Goal: Communication & Community: Answer question/provide support

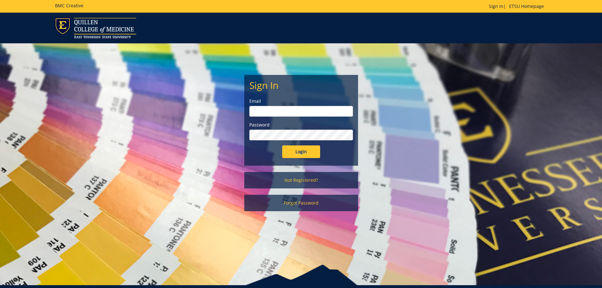
type input "[EMAIL_ADDRESS][DOMAIN_NAME]"
click at [300, 152] on input "Login" at bounding box center [301, 151] width 38 height 13
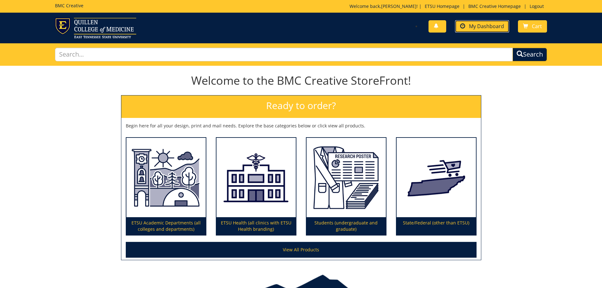
click at [484, 26] on span "My Dashboard" at bounding box center [486, 26] width 35 height 7
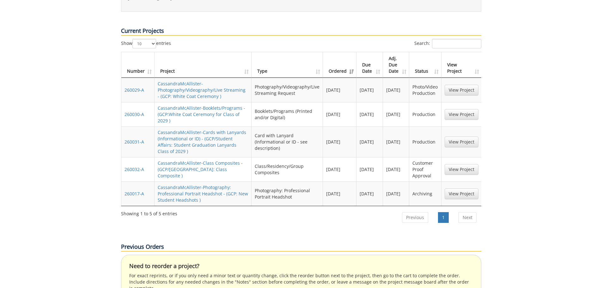
scroll to position [284, 0]
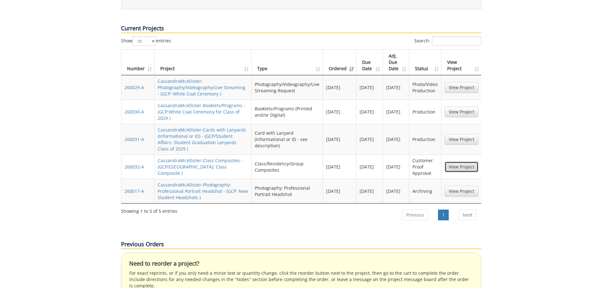
click at [468, 161] on link "View Project" at bounding box center [462, 166] width 34 height 11
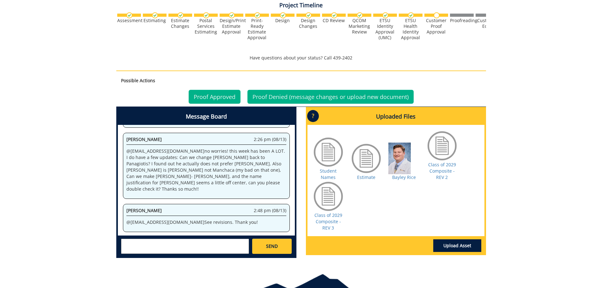
scroll to position [248, 0]
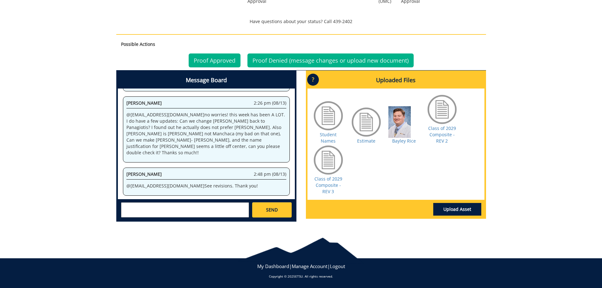
click at [163, 209] on textarea at bounding box center [185, 209] width 128 height 15
click at [166, 216] on small "[EMAIL_ADDRESS][DOMAIN_NAME]" at bounding box center [197, 215] width 63 height 5
type textarea "@aresam@etsu.edu I am so sorry, I just got a last minute request. This is the f…"
click at [266, 213] on link "SEND" at bounding box center [271, 209] width 39 height 15
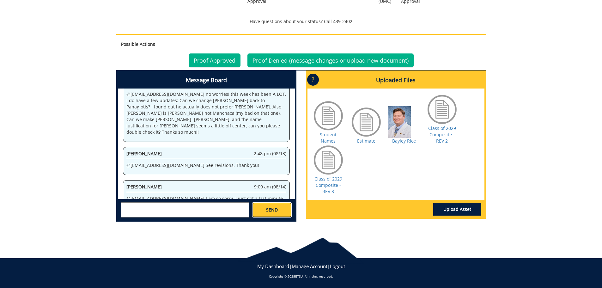
scroll to position [3328, 0]
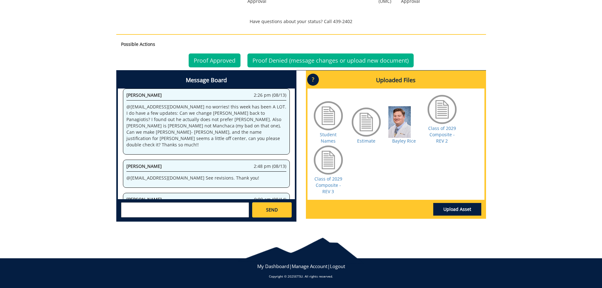
click at [320, 189] on div "Class of 2029 Composite - REV 3" at bounding box center [329, 169] width 32 height 51
click at [321, 183] on link "Class of 2029 Composite - REV 3" at bounding box center [328, 185] width 28 height 19
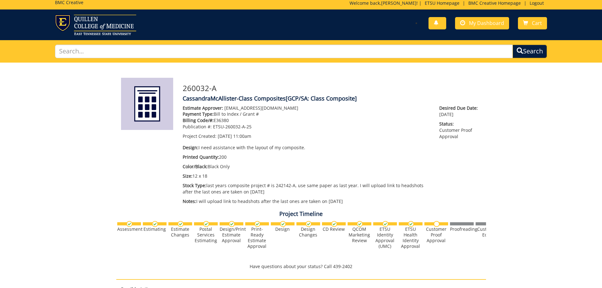
scroll to position [0, 0]
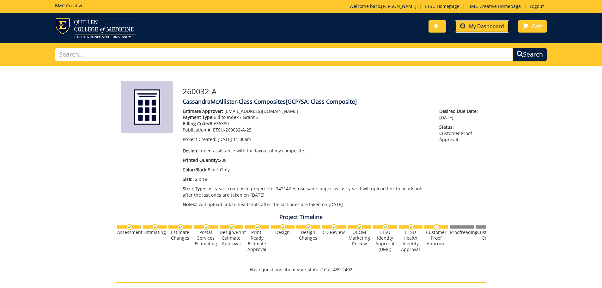
click at [480, 22] on link "My Dashboard" at bounding box center [482, 26] width 54 height 12
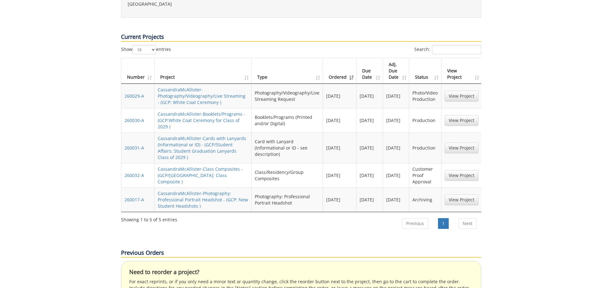
scroll to position [284, 0]
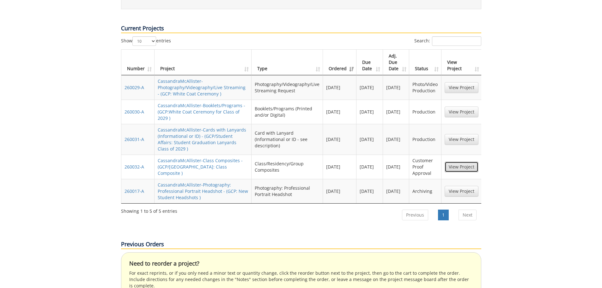
click at [447, 161] on link "View Project" at bounding box center [462, 166] width 34 height 11
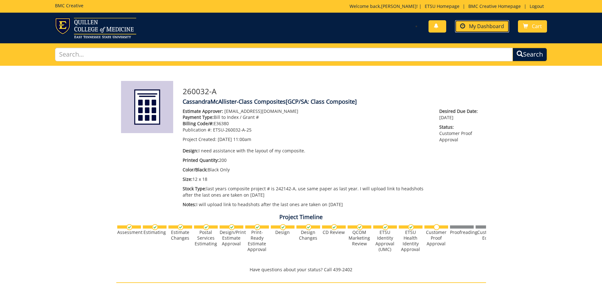
click at [491, 29] on span "My Dashboard" at bounding box center [486, 26] width 35 height 7
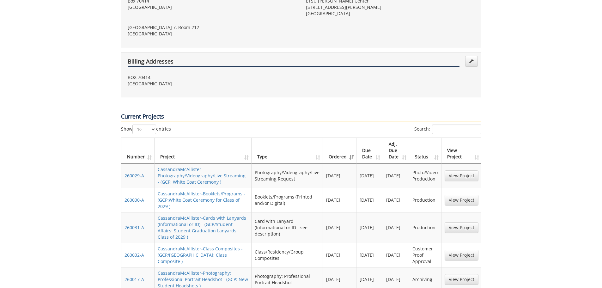
scroll to position [253, 0]
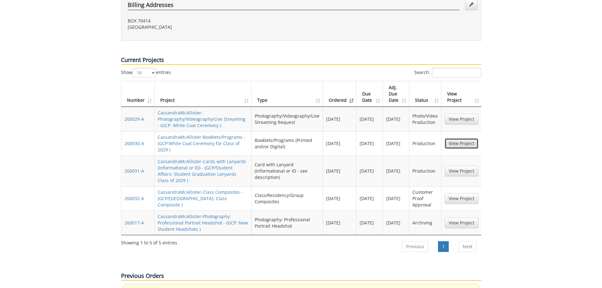
click at [447, 138] on link "View Project" at bounding box center [462, 143] width 34 height 11
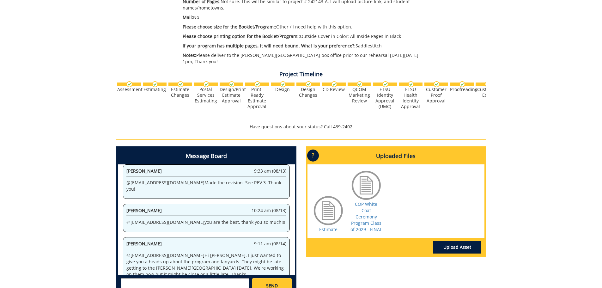
scroll to position [190, 0]
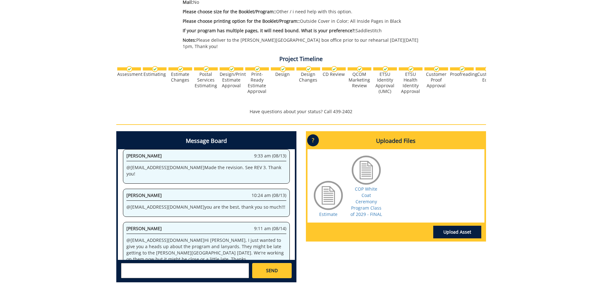
click at [202, 263] on textarea at bounding box center [185, 270] width 128 height 15
click at [232, 268] on textarea at bounding box center [185, 270] width 128 height 15
click at [122, 263] on textarea "We will be there until 3:30" at bounding box center [185, 270] width 128 height 15
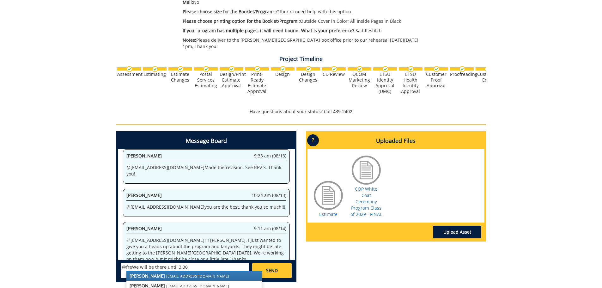
click at [154, 271] on link "[PERSON_NAME] [EMAIL_ADDRESS][DOMAIN_NAME]" at bounding box center [194, 275] width 136 height 9
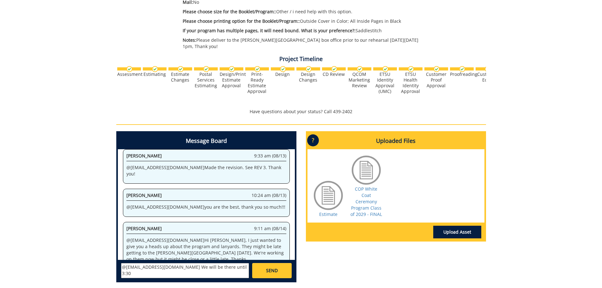
click at [232, 263] on textarea "@[EMAIL_ADDRESS][DOMAIN_NAME] We will be there until 3:30" at bounding box center [185, 270] width 128 height 15
click at [231, 263] on textarea "@[EMAIL_ADDRESS][DOMAIN_NAME] We will be there until 3:30 as long as we have th…" at bounding box center [185, 270] width 128 height 15
click at [234, 263] on textarea "@[EMAIL_ADDRESS][DOMAIN_NAME] We will be there until 3:30 as long as we have th…" at bounding box center [185, 270] width 128 height 15
click at [237, 263] on textarea "@[EMAIL_ADDRESS][DOMAIN_NAME] We will be there until 3:30 as long as we have th…" at bounding box center [185, 270] width 128 height 15
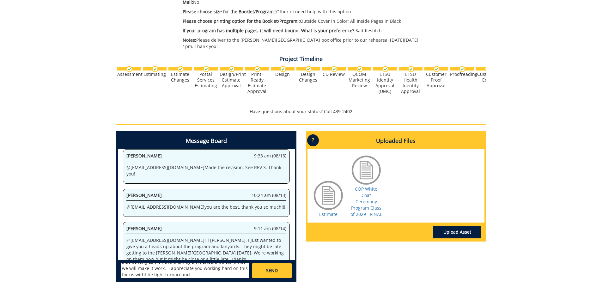
click at [238, 263] on textarea "@[EMAIL_ADDRESS][DOMAIN_NAME] We will be there until 3:30 as long as we have th…" at bounding box center [185, 270] width 128 height 15
type textarea "@[EMAIL_ADDRESS][DOMAIN_NAME] We will be there until 3:30 as long as we have th…"
click at [271, 267] on span "SEND" at bounding box center [272, 270] width 12 height 6
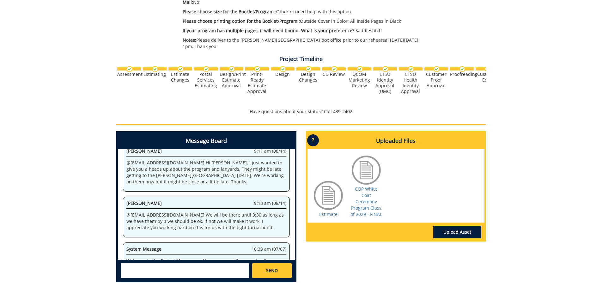
scroll to position [13963, 0]
